Goal: Obtain resource: Download file/media

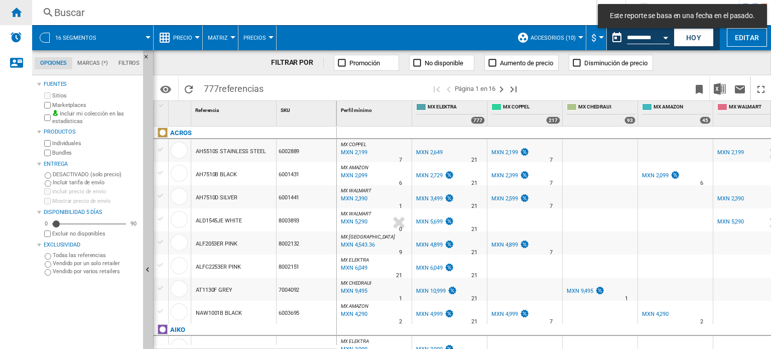
click at [21, 15] on ng-md-icon "Inicio" at bounding box center [16, 12] width 12 height 12
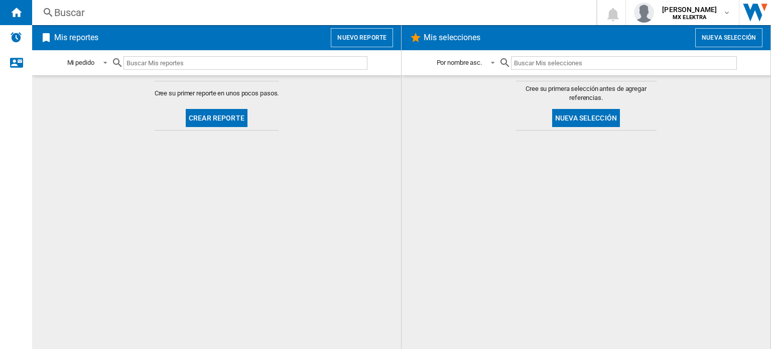
click at [225, 120] on button "Crear reporte" at bounding box center [217, 118] width 62 height 18
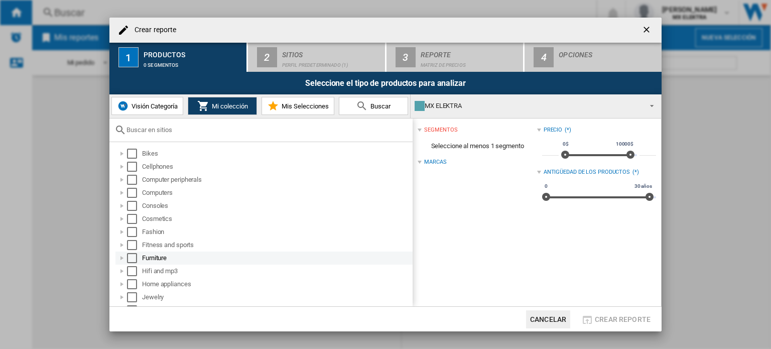
click at [123, 258] on div at bounding box center [122, 258] width 10 height 10
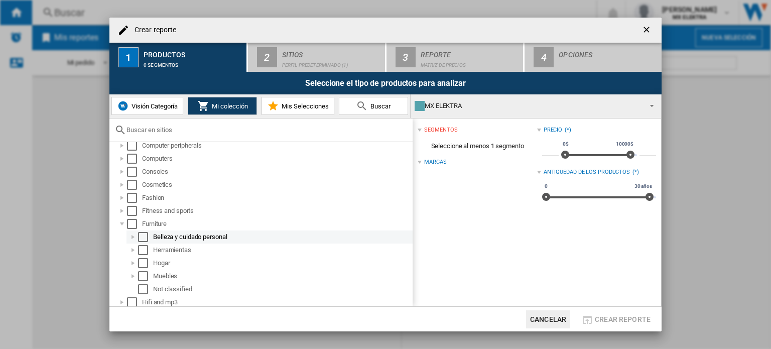
scroll to position [50, 0]
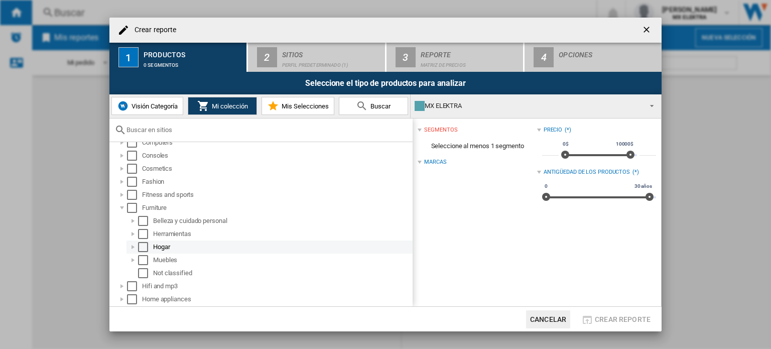
click at [132, 245] on div at bounding box center [133, 247] width 10 height 10
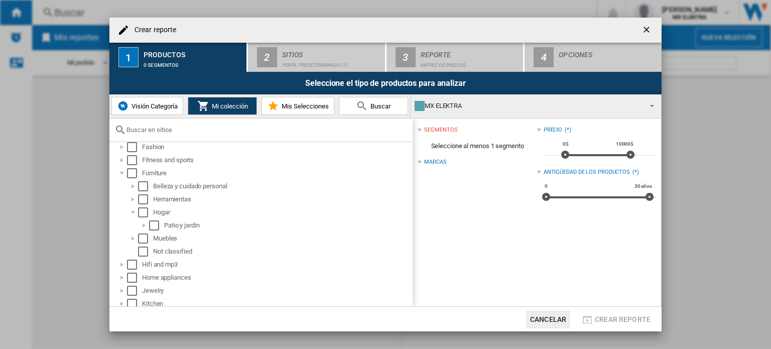
scroll to position [100, 0]
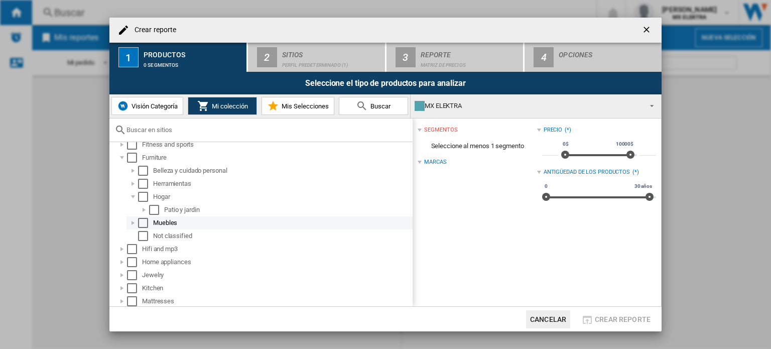
click at [133, 223] on div at bounding box center [133, 223] width 10 height 10
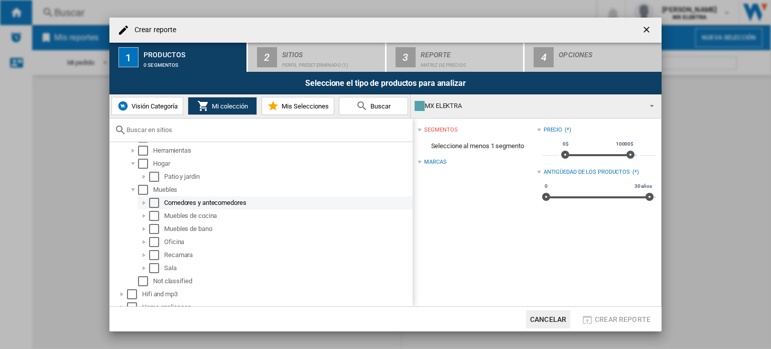
scroll to position [151, 0]
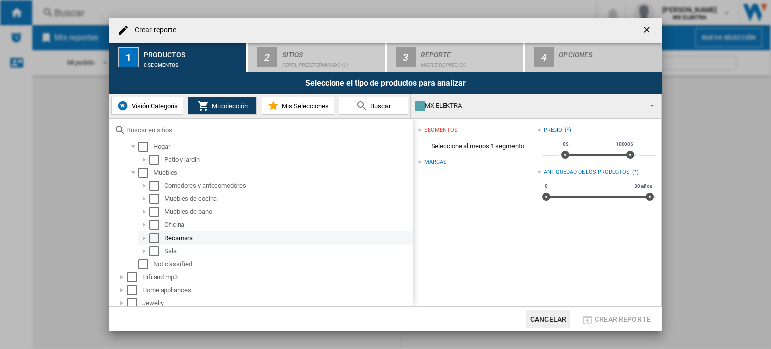
click at [144, 238] on div at bounding box center [144, 238] width 10 height 10
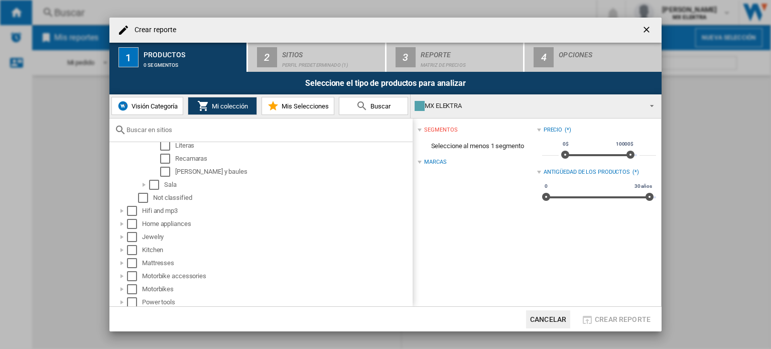
scroll to position [352, 0]
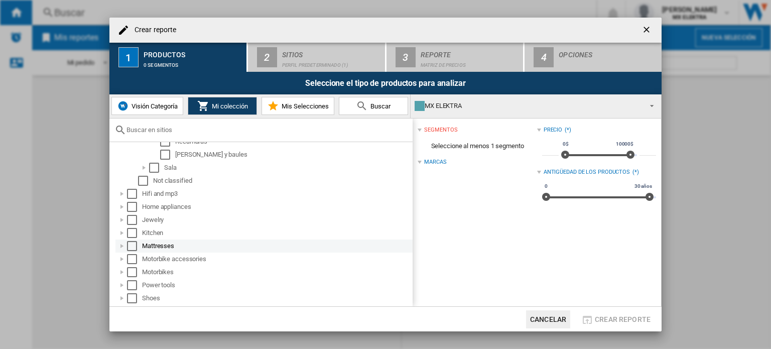
click at [123, 246] on div at bounding box center [122, 246] width 10 height 10
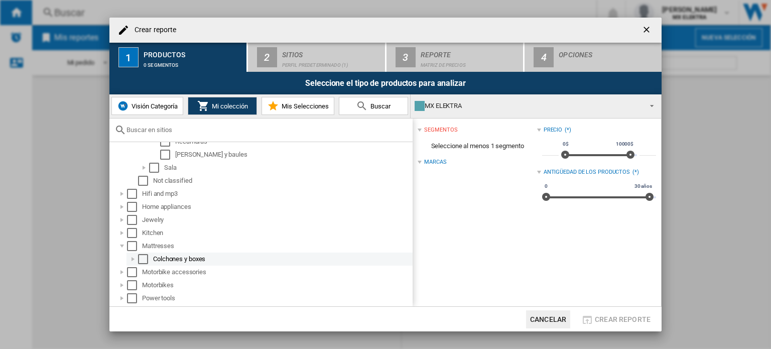
click at [142, 259] on div "Select" at bounding box center [143, 259] width 10 height 10
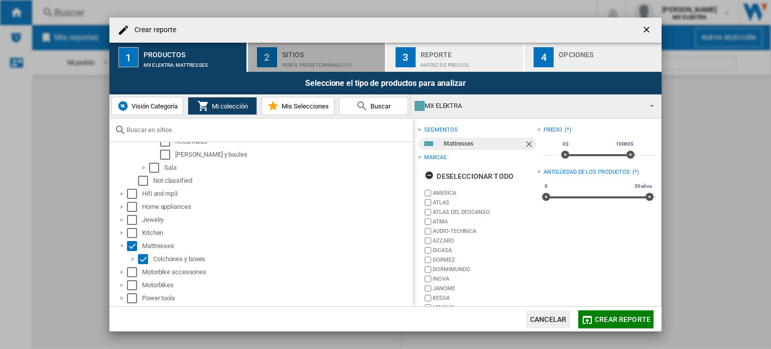
click at [294, 59] on div "Perfil predeterminado (1)" at bounding box center [331, 62] width 99 height 11
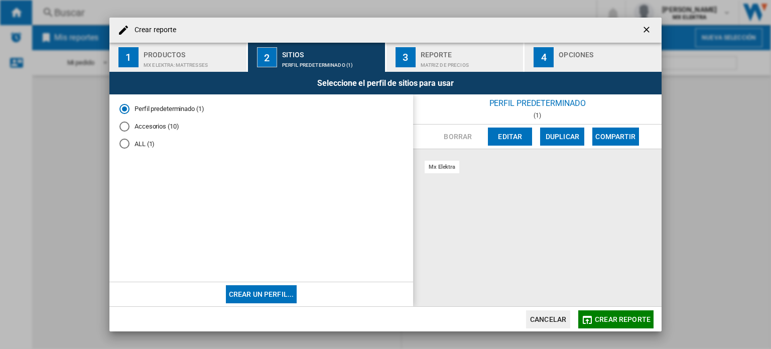
click at [125, 145] on div "ALL (1)" at bounding box center [125, 144] width 10 height 10
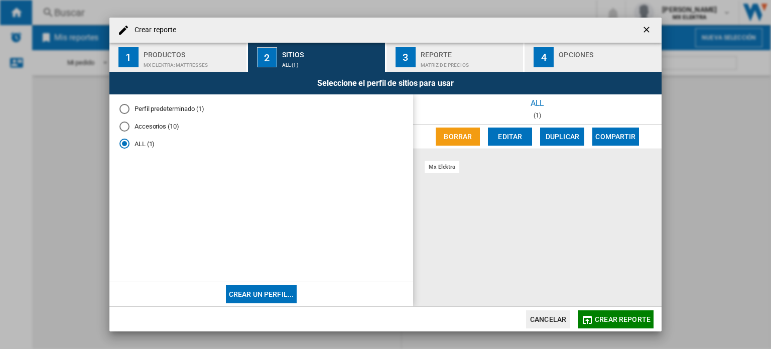
click at [456, 58] on div "Matriz de precios" at bounding box center [470, 62] width 99 height 11
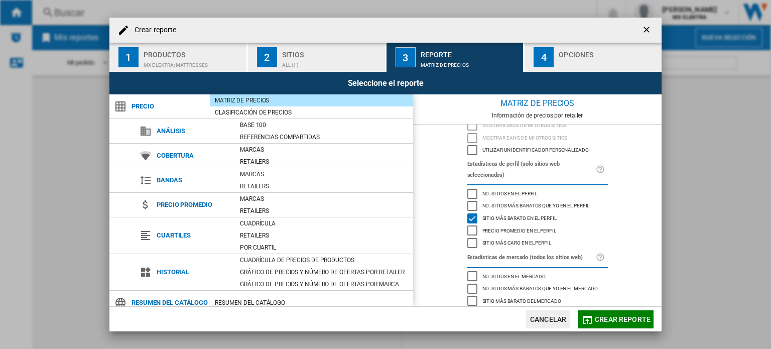
scroll to position [0, 0]
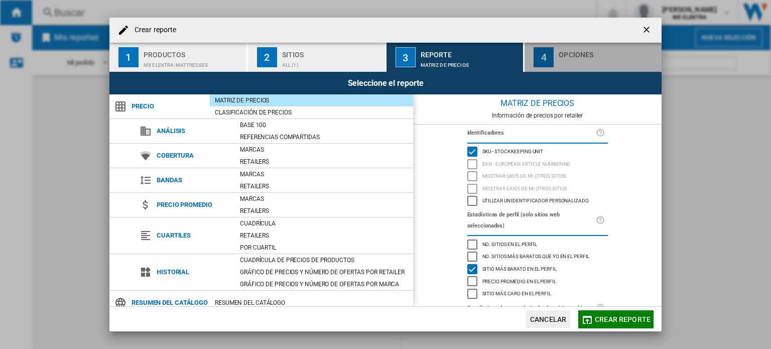
click at [572, 56] on div "Opciones" at bounding box center [608, 52] width 99 height 11
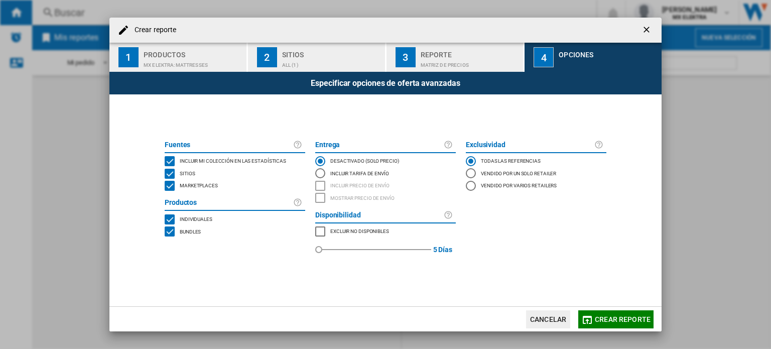
click at [171, 187] on div "MARKETPLACES" at bounding box center [170, 186] width 10 height 10
click at [616, 319] on span "Crear reporte" at bounding box center [623, 319] width 56 height 8
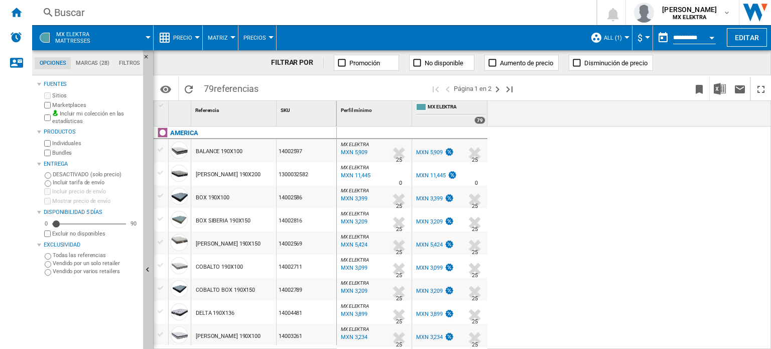
click at [648, 37] on div "Currency" at bounding box center [647, 37] width 5 height 3
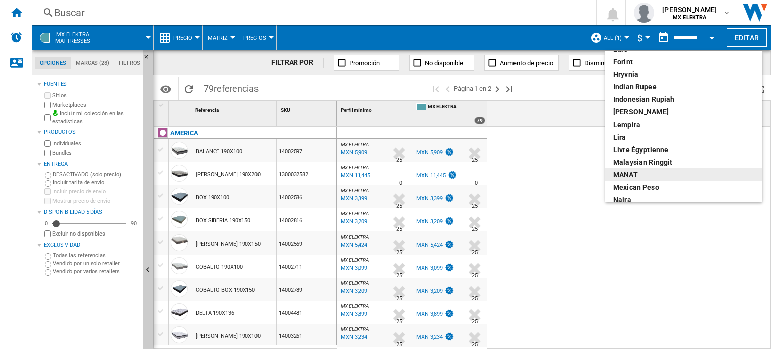
scroll to position [251, 0]
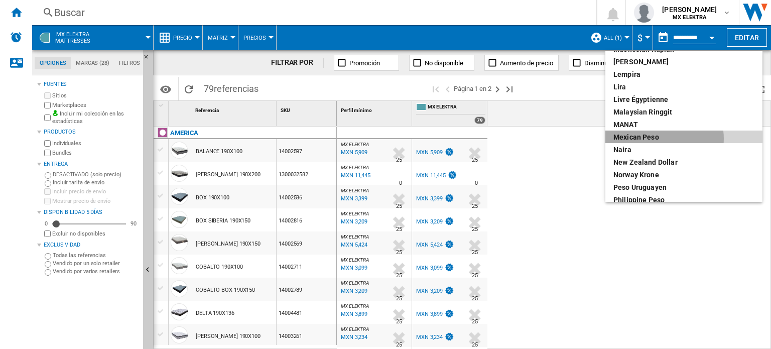
click at [661, 139] on div "Mexican peso" at bounding box center [684, 137] width 141 height 10
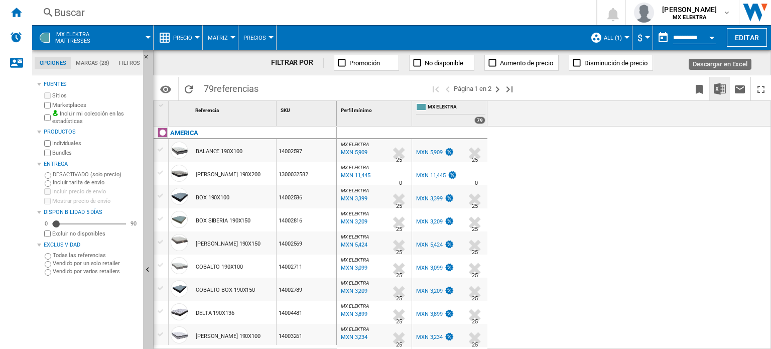
click at [720, 90] on img "Descargar en Excel" at bounding box center [720, 89] width 12 height 12
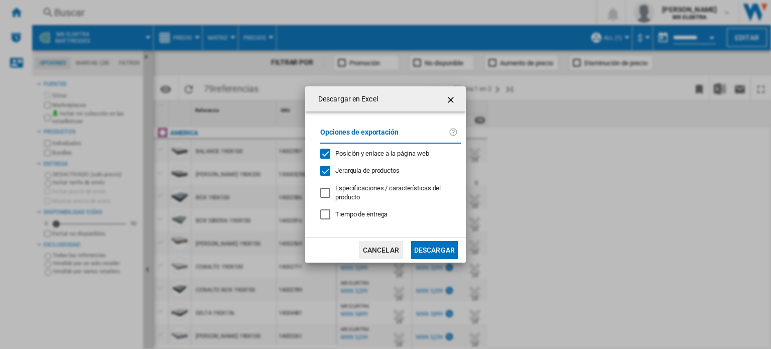
click at [433, 249] on button "Descargar" at bounding box center [434, 250] width 47 height 18
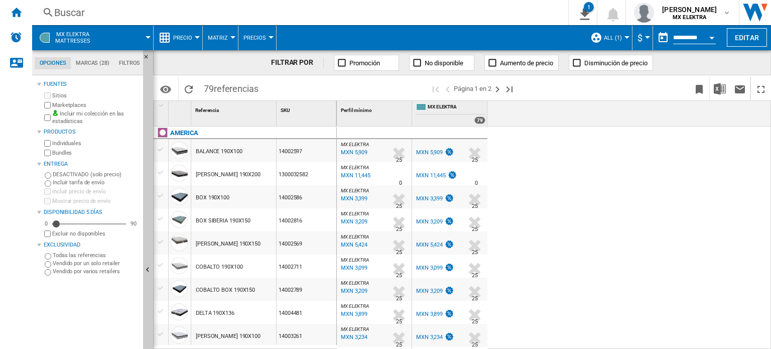
click at [460, 108] on span "MX ELEKTRA" at bounding box center [457, 107] width 58 height 9
click at [12, 13] on ng-md-icon "Inicio" at bounding box center [16, 12] width 12 height 12
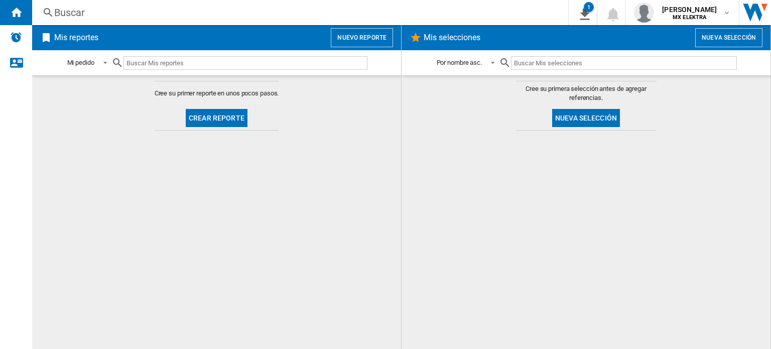
click at [205, 117] on button "Crear reporte" at bounding box center [217, 118] width 62 height 18
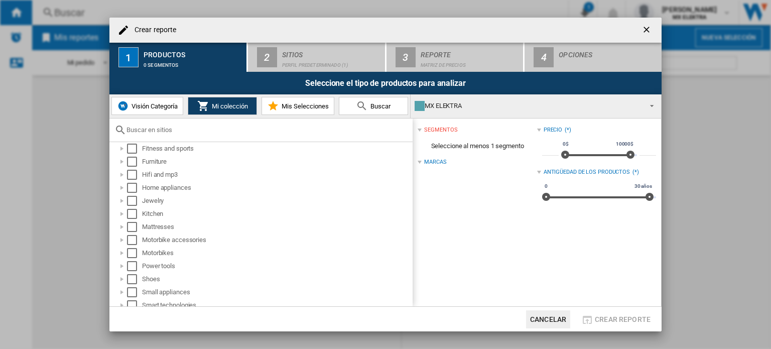
scroll to position [92, 0]
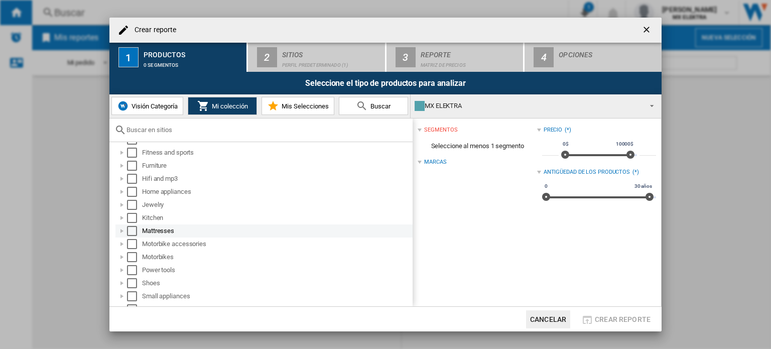
click at [135, 230] on div "Select" at bounding box center [132, 231] width 10 height 10
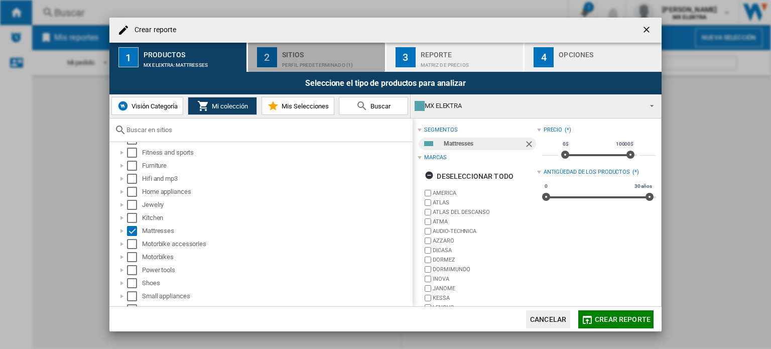
click at [302, 58] on div "Perfil predeterminado (1)" at bounding box center [331, 62] width 99 height 11
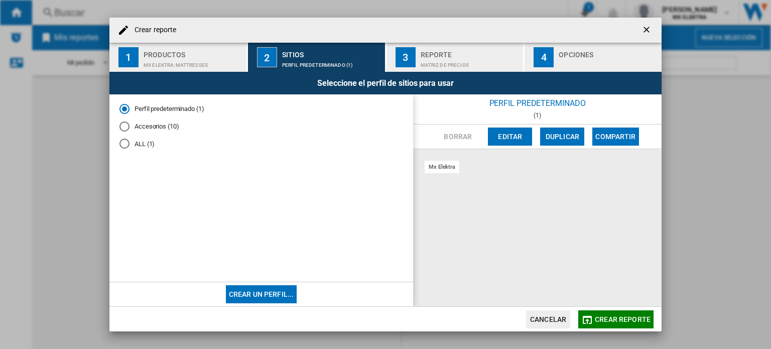
click at [122, 142] on div "ALL (1)" at bounding box center [125, 144] width 10 height 10
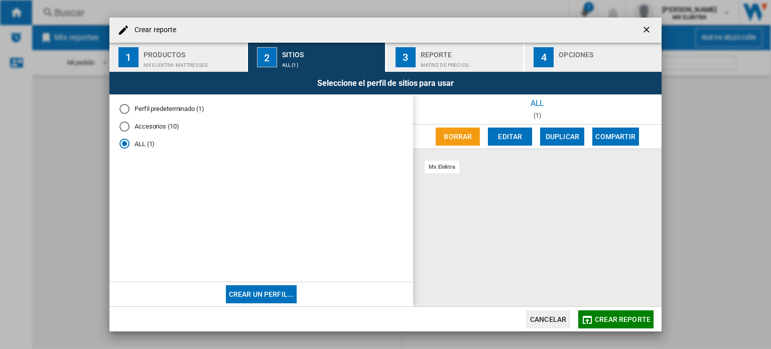
click at [125, 124] on div "Accesorios (10)" at bounding box center [125, 127] width 10 height 10
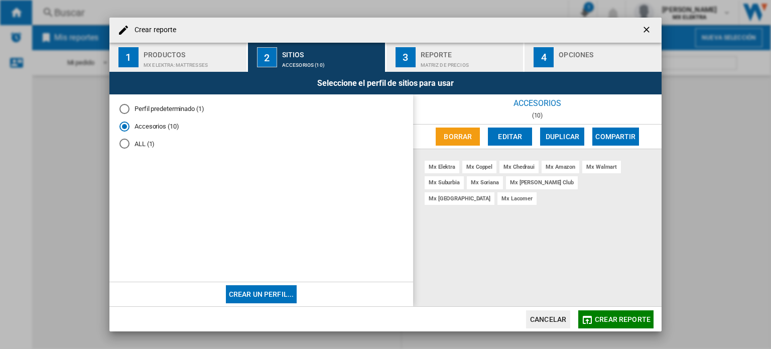
click at [450, 59] on div "Matriz de precios" at bounding box center [470, 62] width 99 height 11
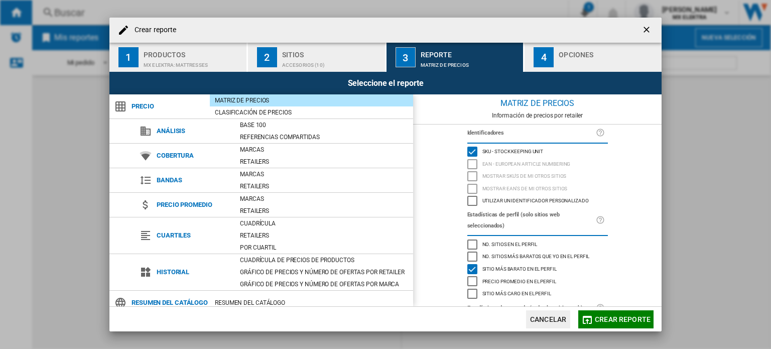
click at [586, 53] on div "Opciones" at bounding box center [608, 52] width 99 height 11
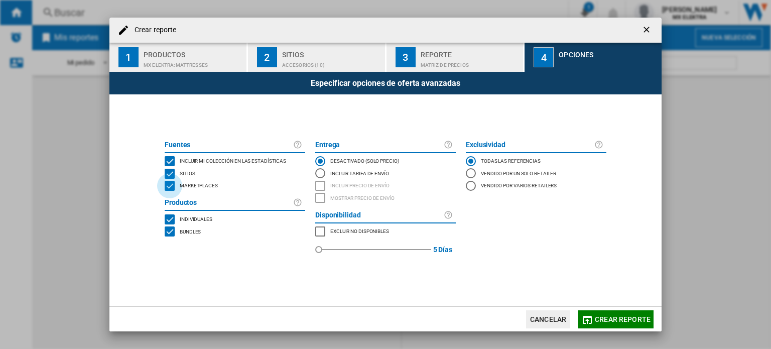
click at [166, 185] on div "MARKETPLACES" at bounding box center [170, 186] width 10 height 10
click at [603, 326] on button "Crear reporte" at bounding box center [616, 319] width 75 height 18
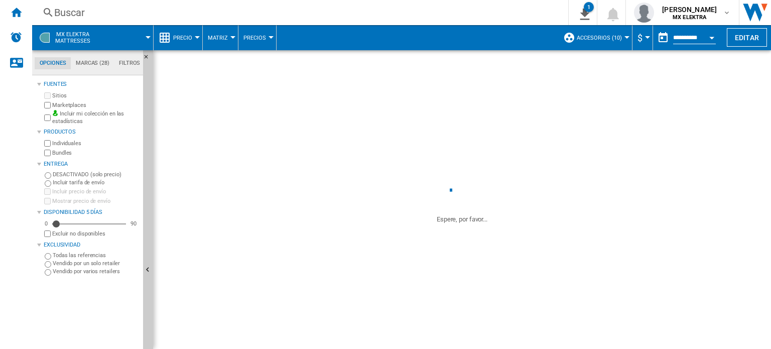
click at [646, 40] on md-menu "$ Argentin Peso Australian Dollar balboa Bolivia [GEOGRAPHIC_DATA] Bulgarian le…" at bounding box center [643, 37] width 21 height 25
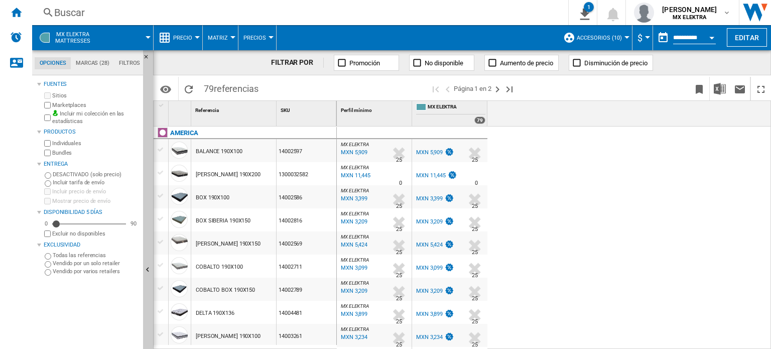
click at [645, 41] on button "$" at bounding box center [643, 37] width 10 height 25
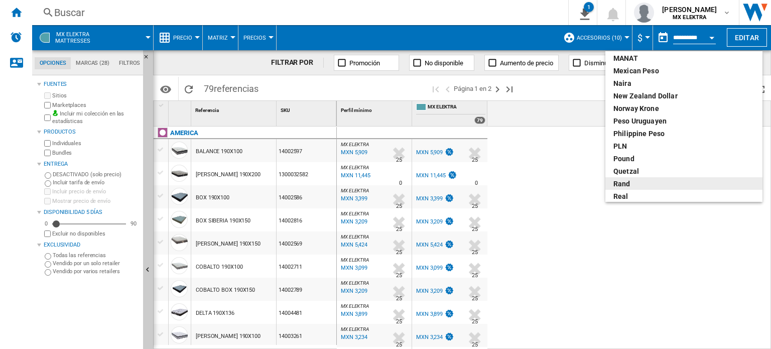
scroll to position [301, 0]
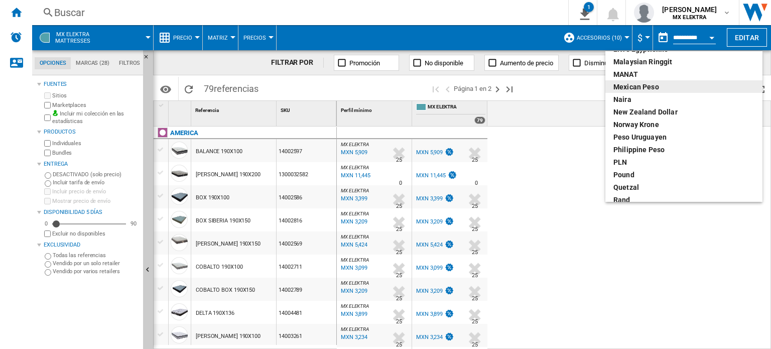
click at [654, 88] on div "Mexican peso" at bounding box center [684, 87] width 141 height 10
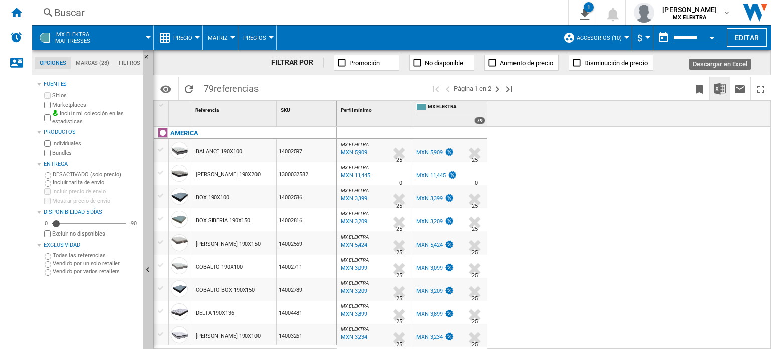
click at [723, 93] on img "Descargar en Excel" at bounding box center [720, 89] width 12 height 12
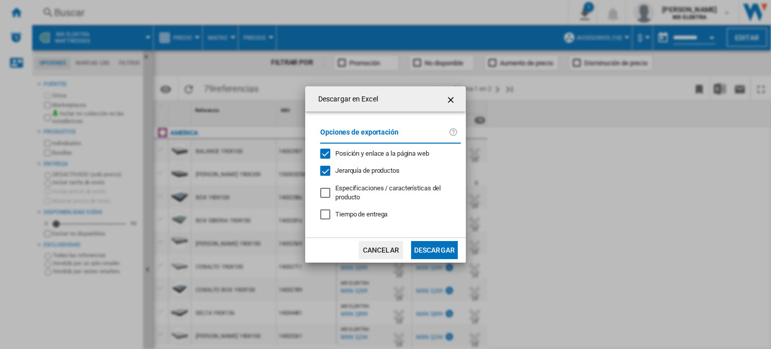
click at [443, 238] on md-dialog-actions "Cancelar Descargar" at bounding box center [385, 250] width 161 height 25
click at [439, 251] on button "Descargar" at bounding box center [434, 250] width 47 height 18
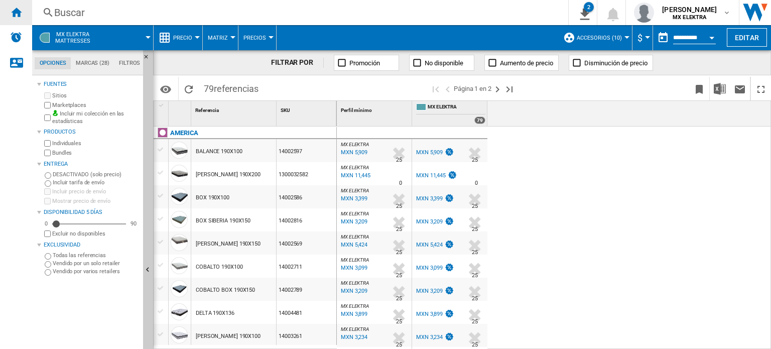
click at [14, 10] on ng-md-icon "Inicio" at bounding box center [16, 12] width 12 height 12
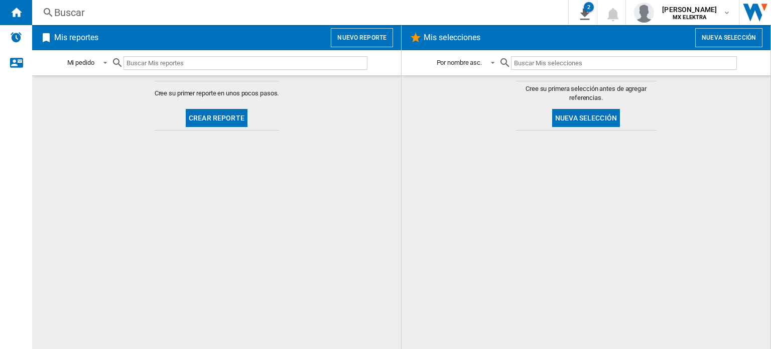
click at [223, 118] on button "Crear reporte" at bounding box center [217, 118] width 62 height 18
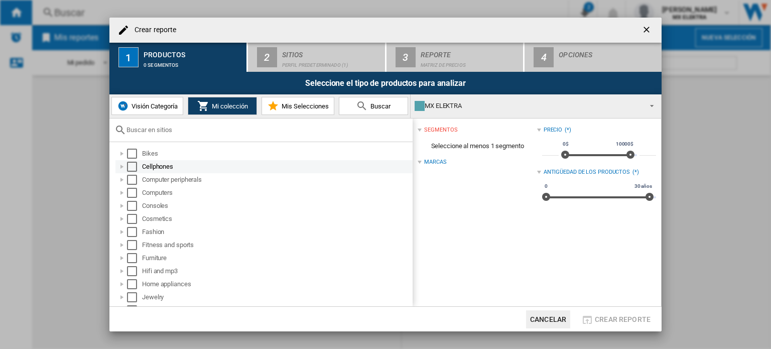
click at [123, 168] on div "Crear reporte ..." at bounding box center [122, 167] width 10 height 10
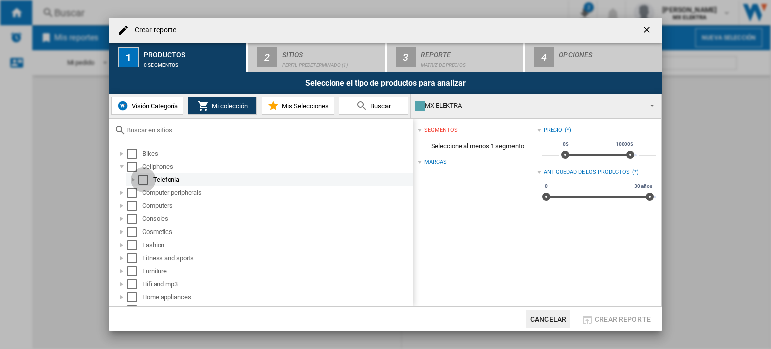
click at [144, 178] on div "Select" at bounding box center [143, 180] width 10 height 10
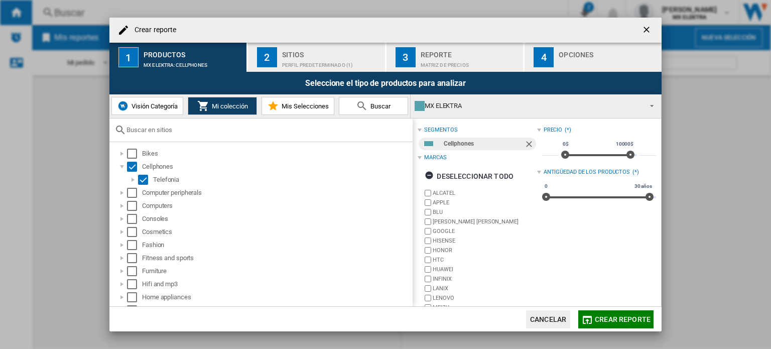
click at [301, 58] on div "Perfil predeterminado (1)" at bounding box center [331, 62] width 99 height 11
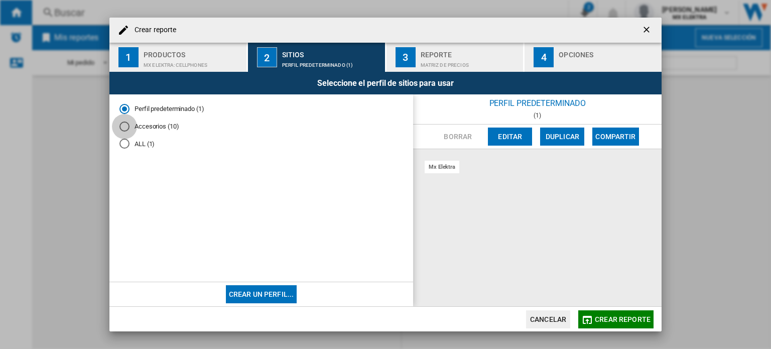
click at [122, 124] on div "Accesorios (10)" at bounding box center [125, 127] width 10 height 10
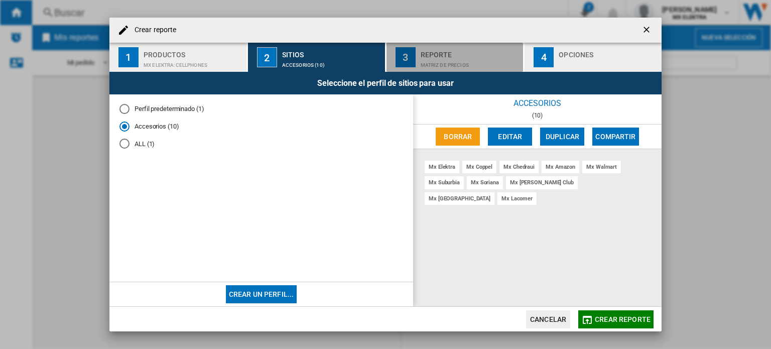
click at [427, 61] on div "Matriz de precios" at bounding box center [470, 62] width 99 height 11
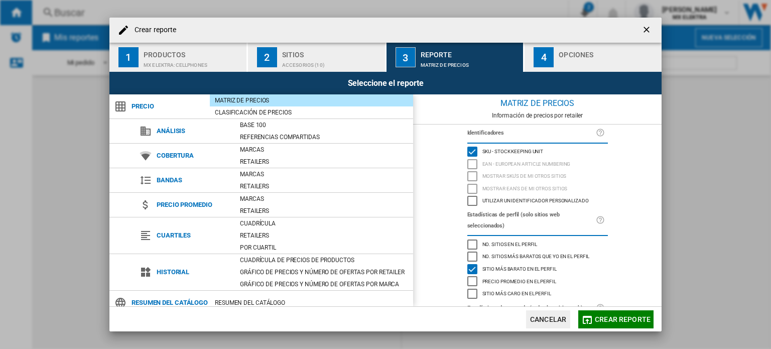
click at [564, 58] on div "Crear reporte ..." at bounding box center [608, 62] width 99 height 11
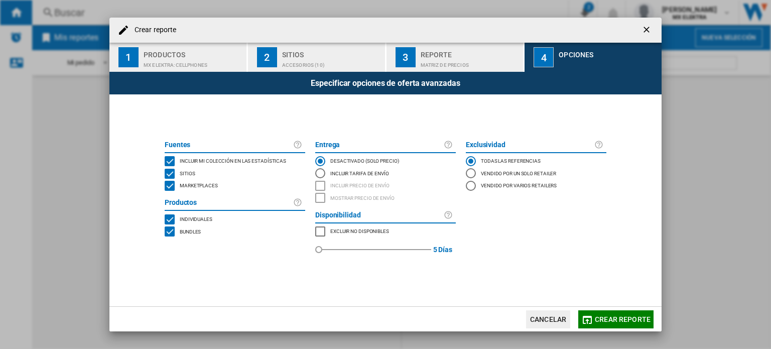
click at [169, 186] on div "MARKETPLACES" at bounding box center [170, 186] width 10 height 10
click at [611, 318] on span "Crear reporte" at bounding box center [623, 319] width 56 height 8
